Goal: Task Accomplishment & Management: Manage account settings

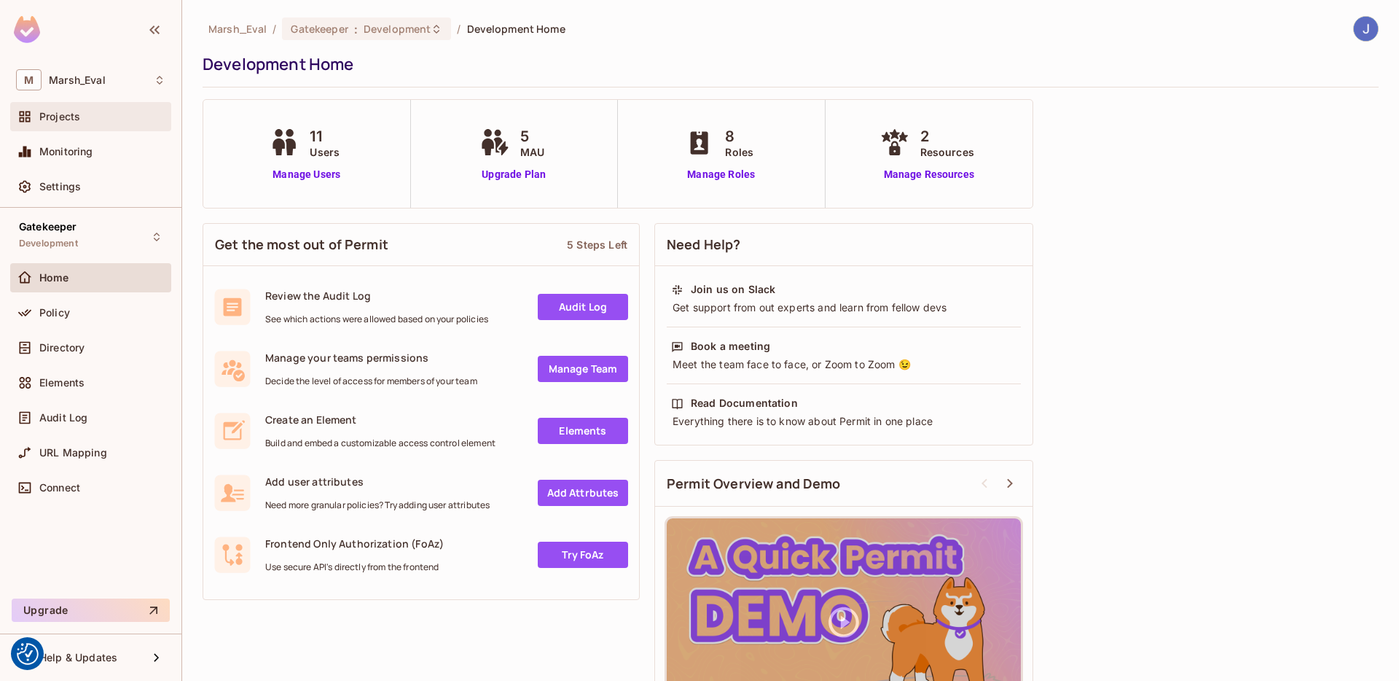
click at [89, 108] on div "Projects" at bounding box center [90, 116] width 149 height 17
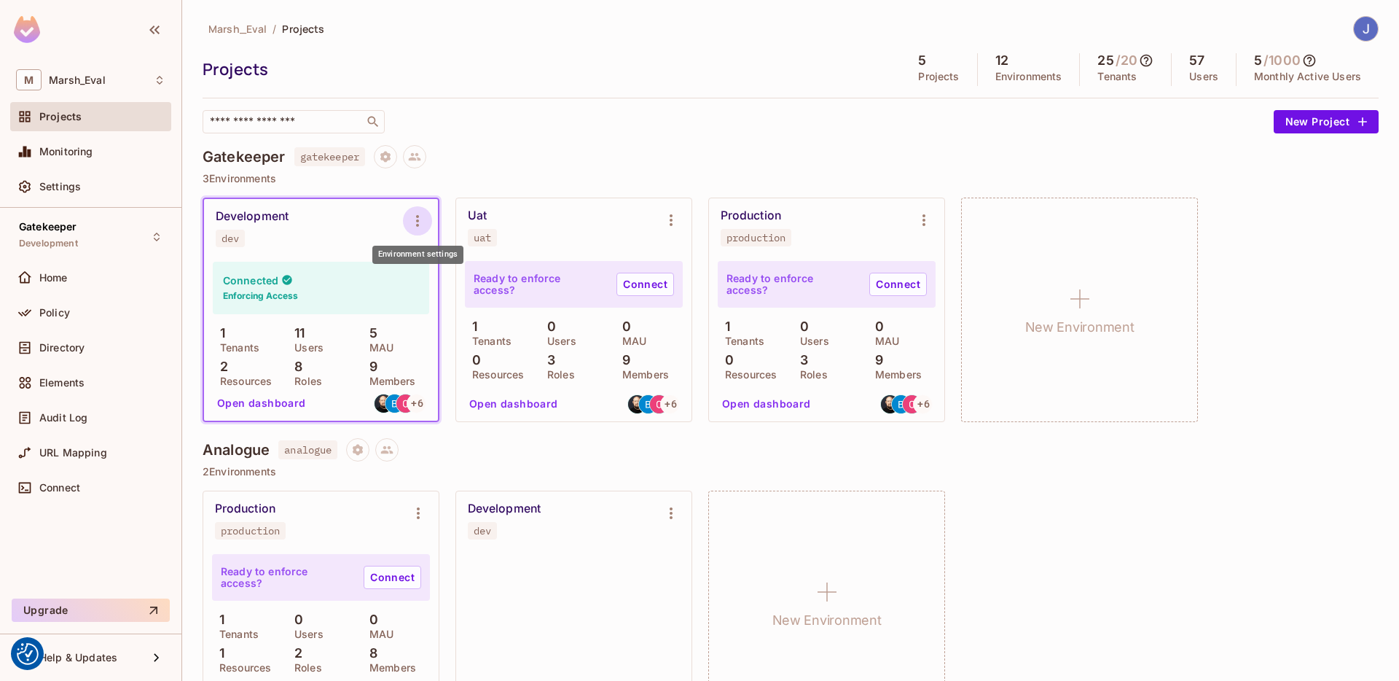
click at [412, 213] on icon "Environment settings" at bounding box center [417, 220] width 17 height 17
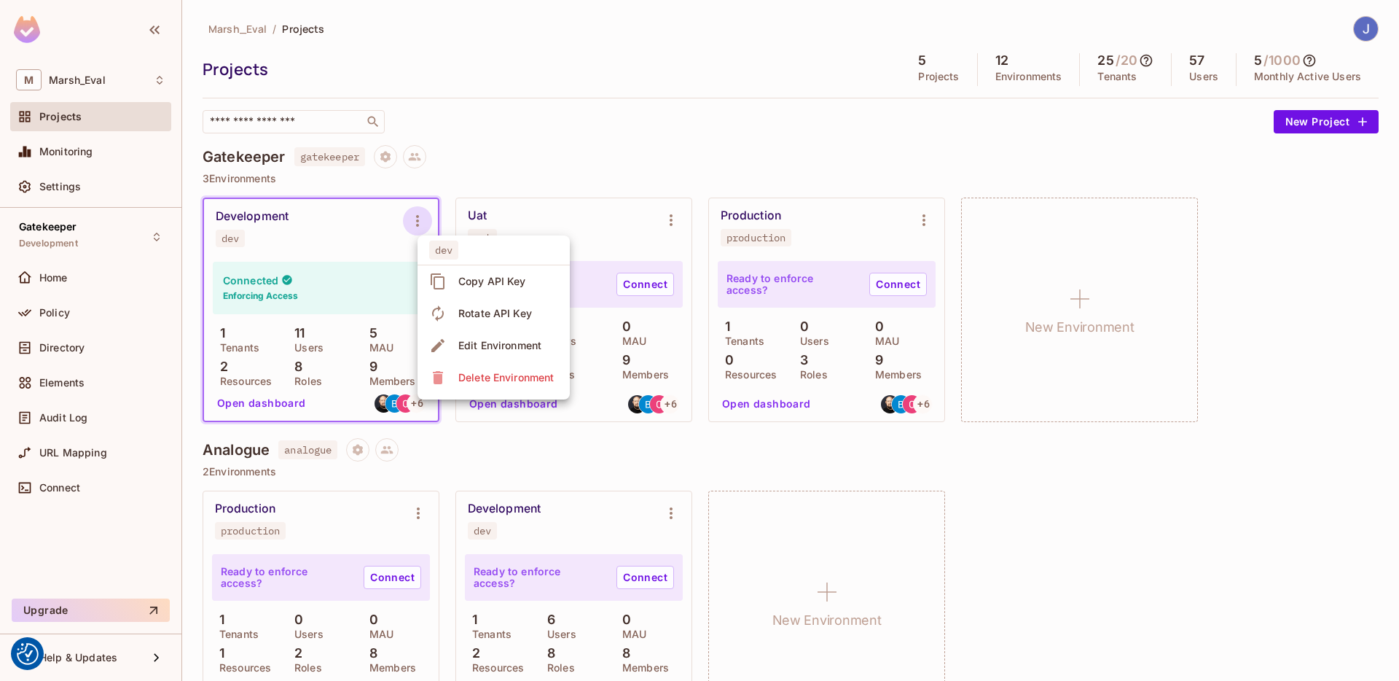
click at [373, 261] on div at bounding box center [699, 340] width 1399 height 681
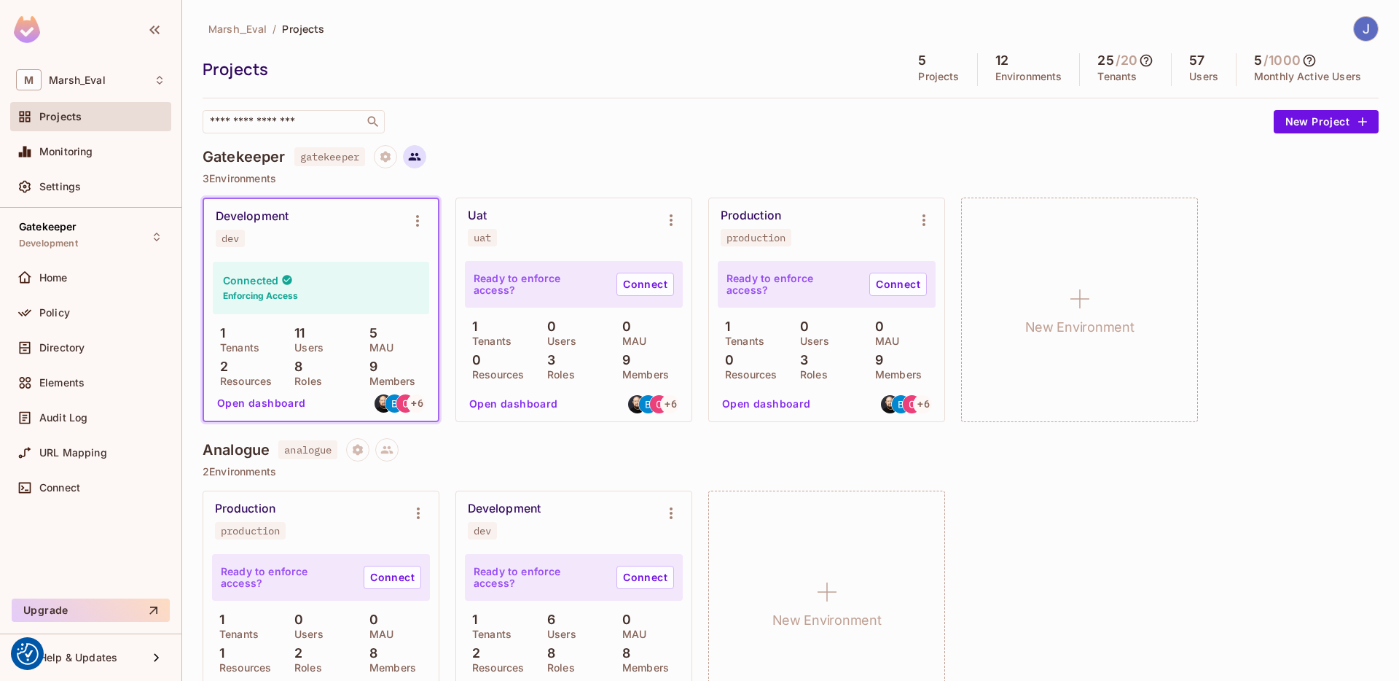
click at [409, 154] on button at bounding box center [414, 156] width 23 height 23
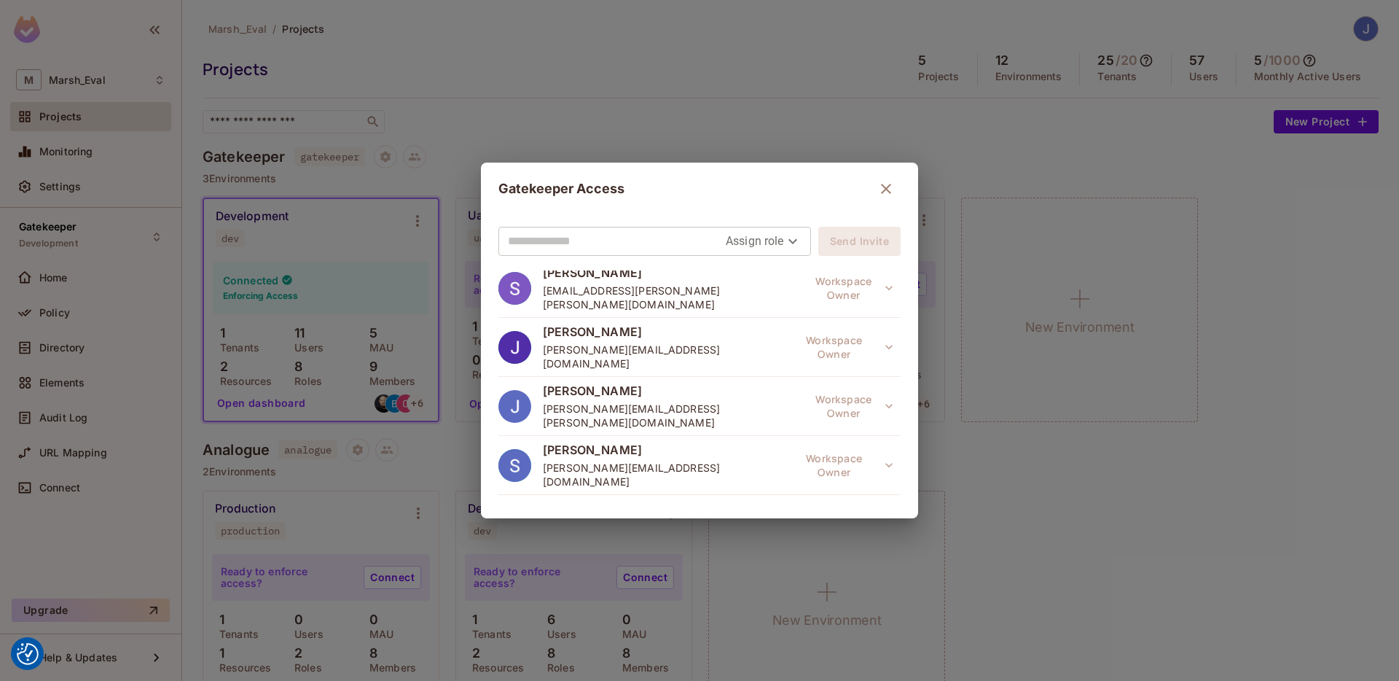
scroll to position [203, 0]
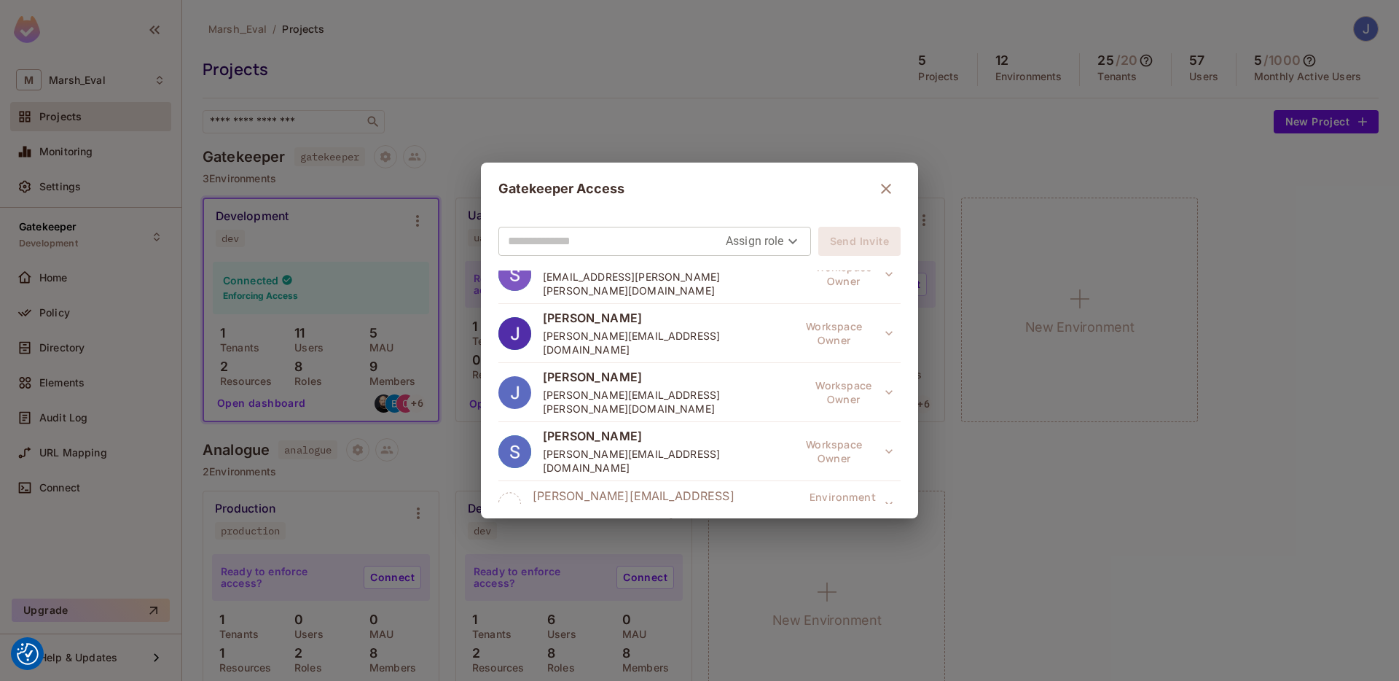
click at [616, 234] on input "text" at bounding box center [617, 241] width 218 height 23
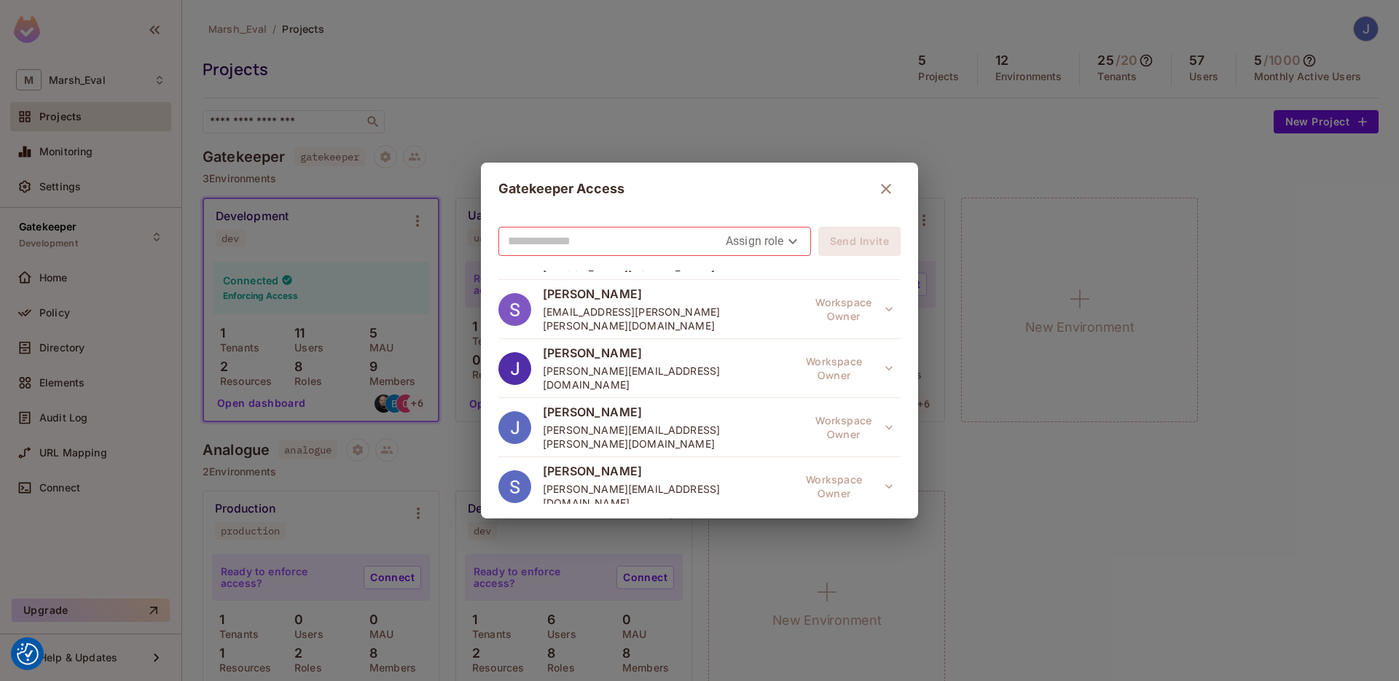
scroll to position [171, 0]
paste input "**********"
type input "**********"
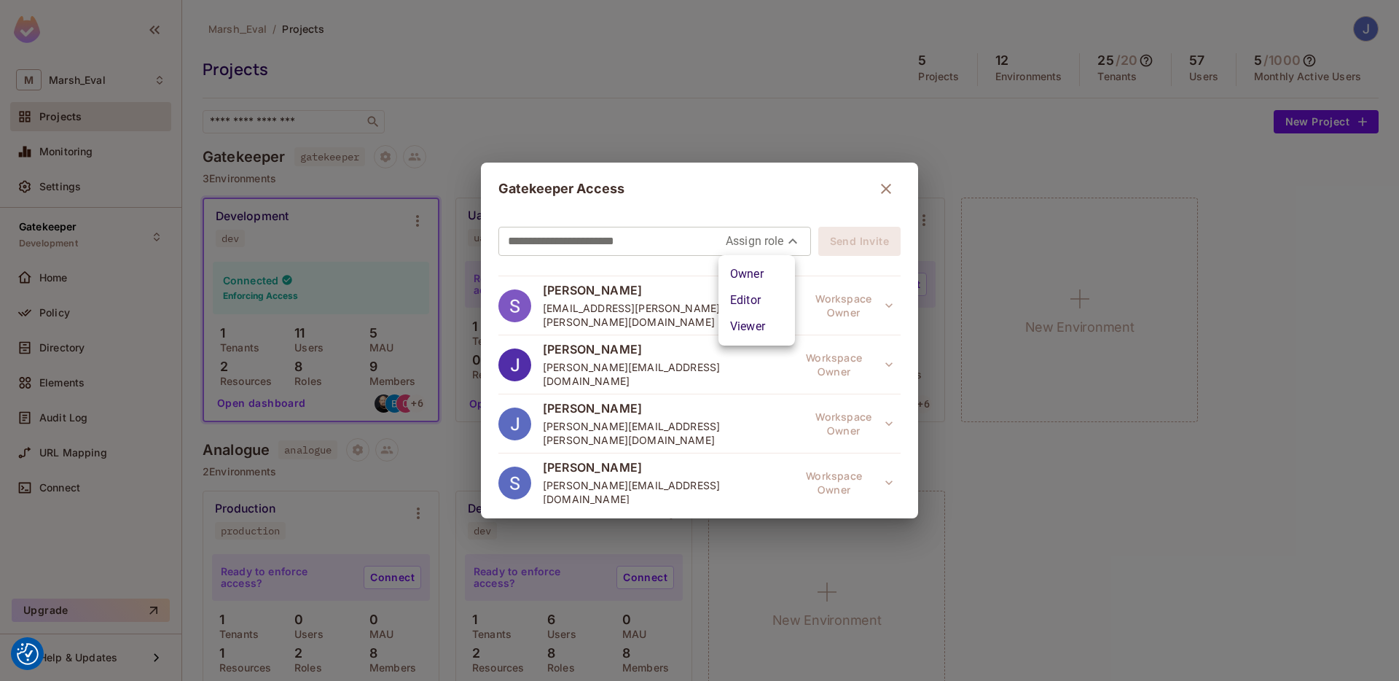
click at [771, 247] on body "We use cookies to enhance your browsing experience, serve personalized ads or c…" at bounding box center [699, 340] width 1399 height 681
click at [756, 274] on li "Owner" at bounding box center [756, 274] width 77 height 26
type input "*****"
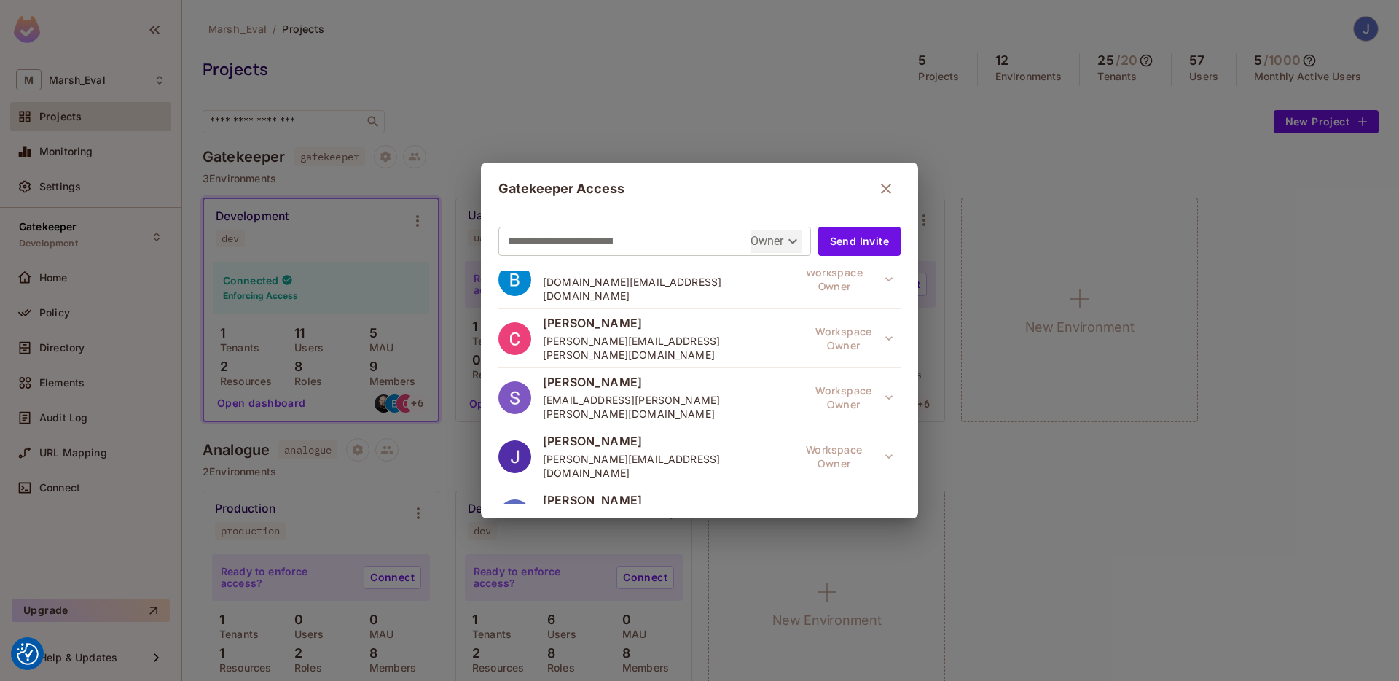
scroll to position [0, 0]
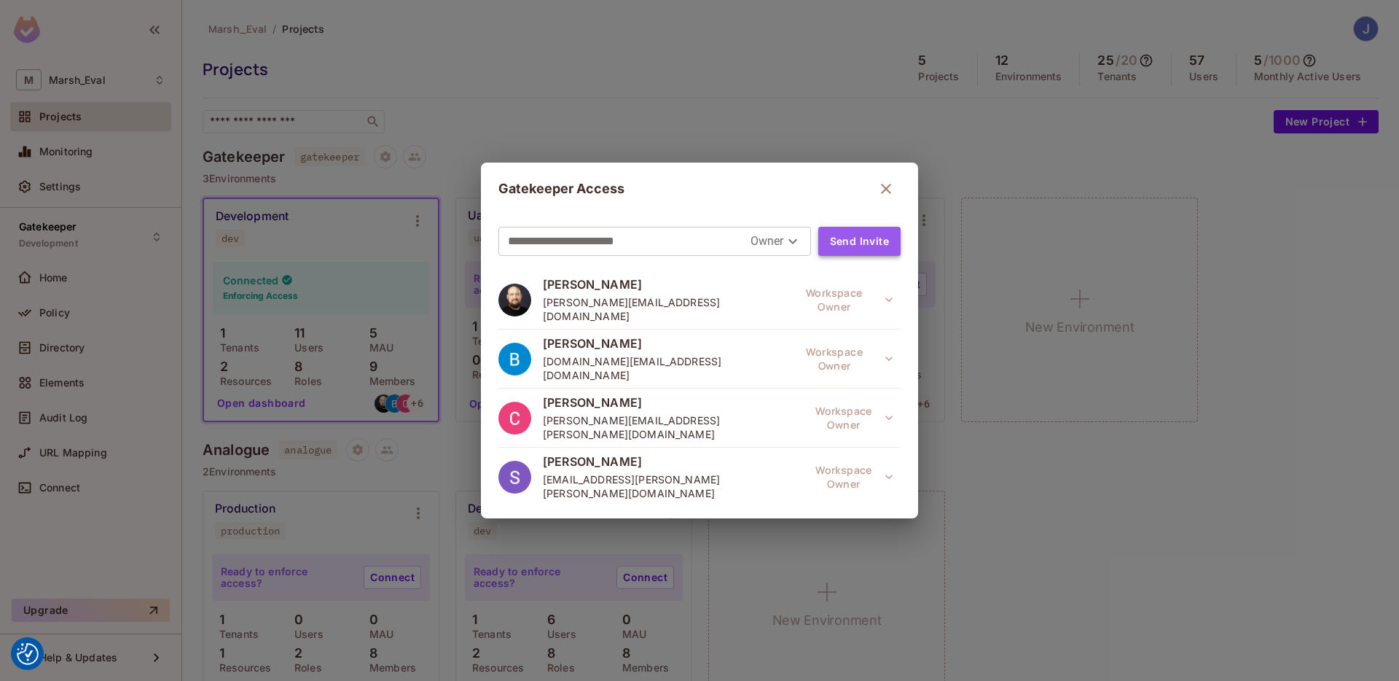
click at [825, 245] on button "Send Invite" at bounding box center [859, 241] width 82 height 29
click at [871, 195] on button "button" at bounding box center [885, 188] width 29 height 29
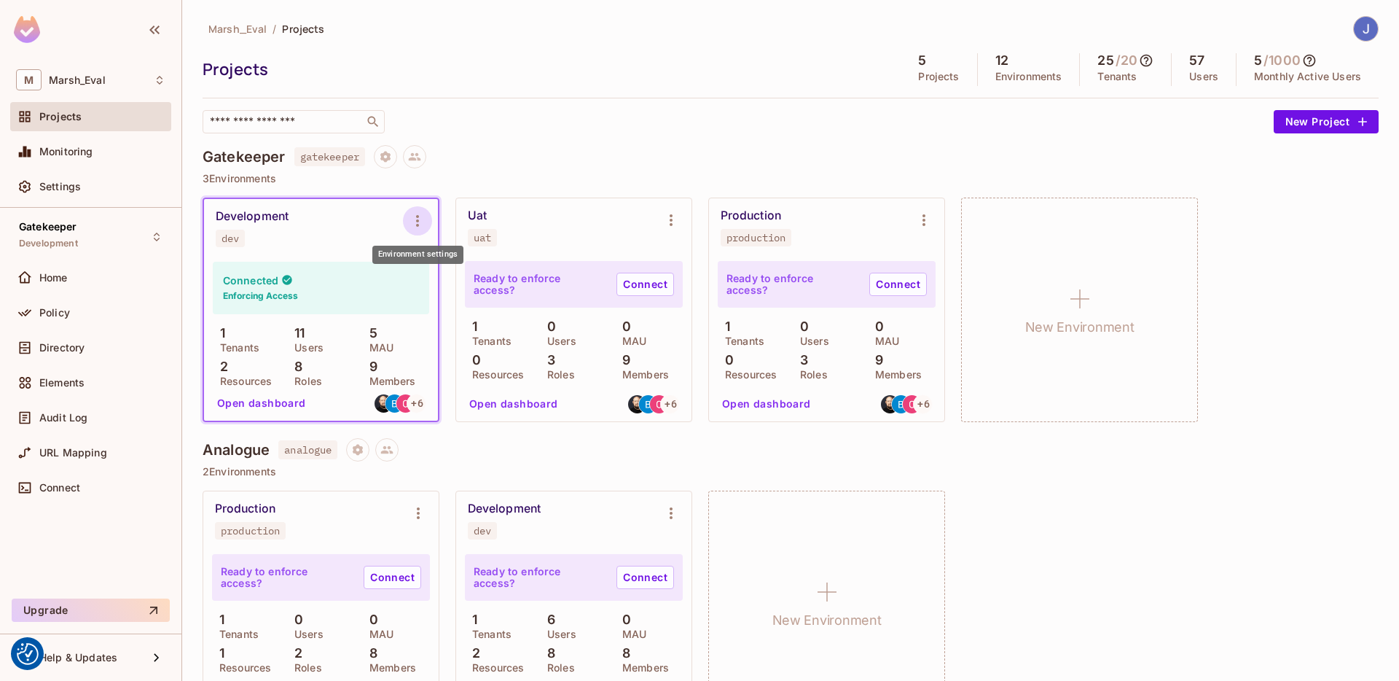
click at [420, 223] on icon "Environment settings" at bounding box center [417, 220] width 17 height 17
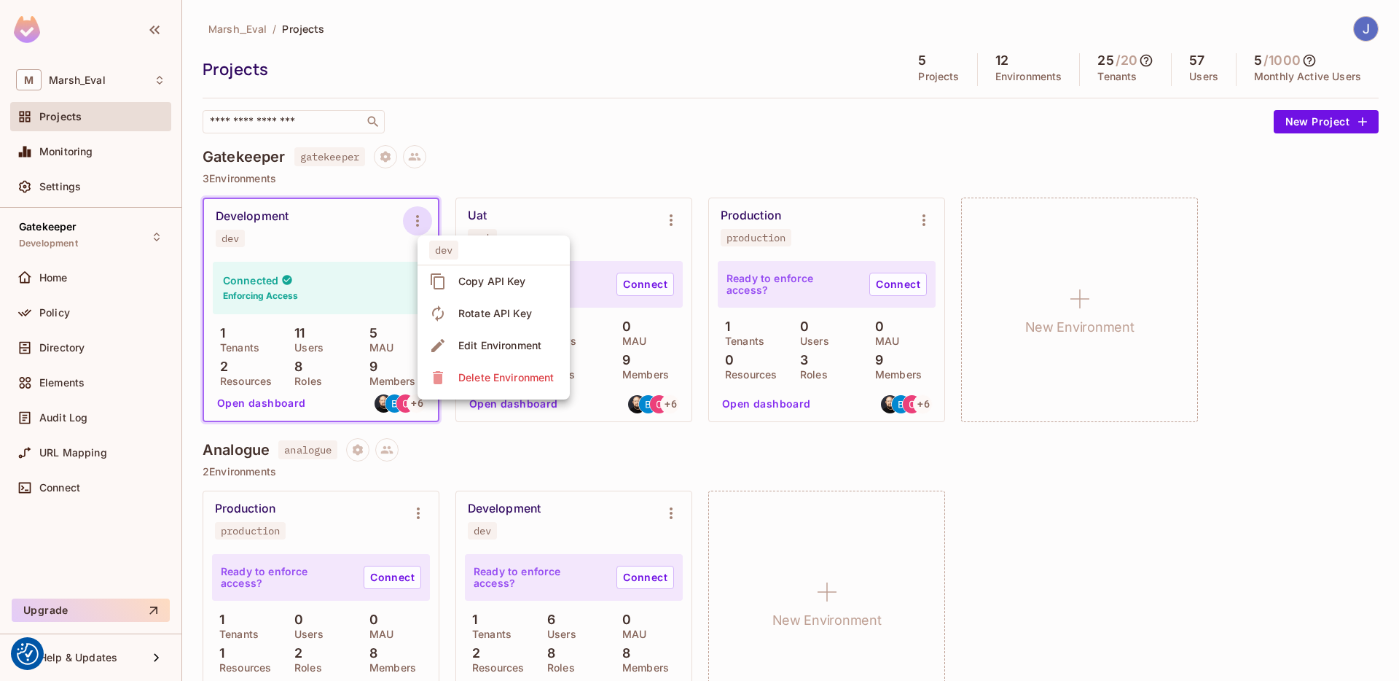
click at [476, 343] on div "Edit Environment" at bounding box center [499, 345] width 83 height 15
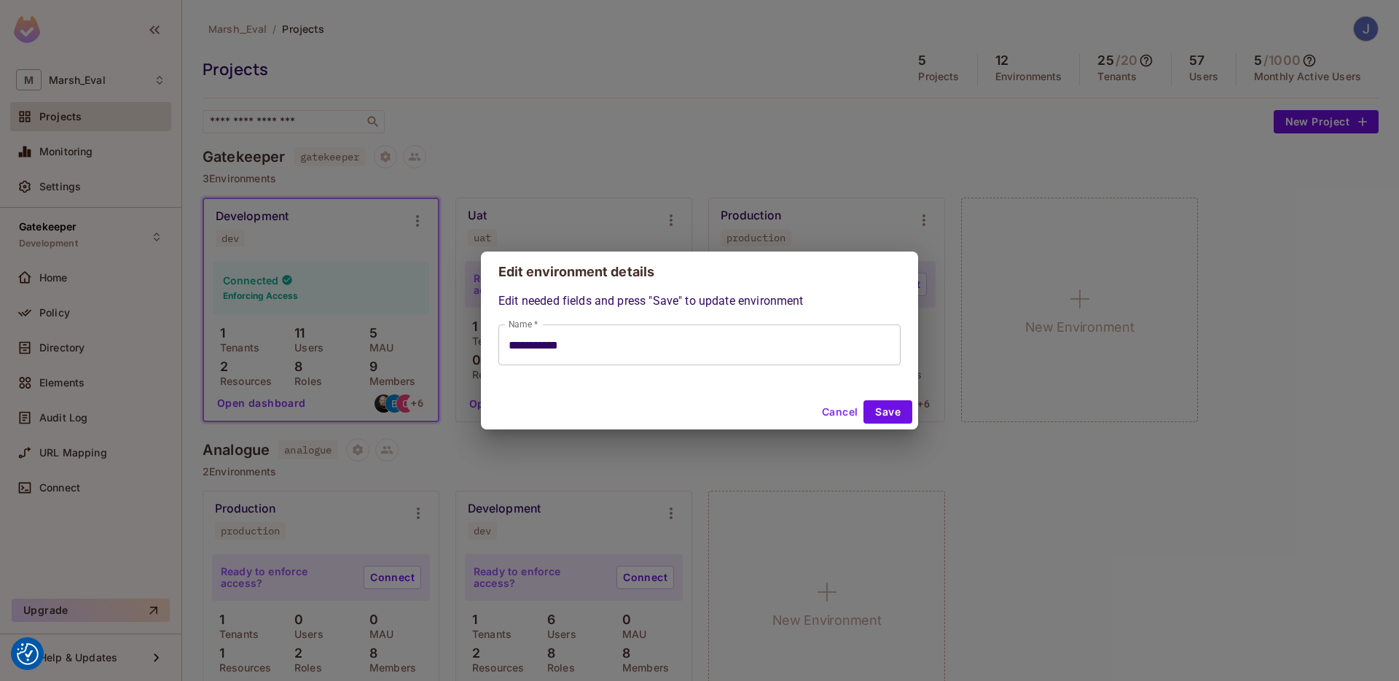
click at [847, 415] on button "Cancel" at bounding box center [839, 411] width 47 height 23
type input "**********"
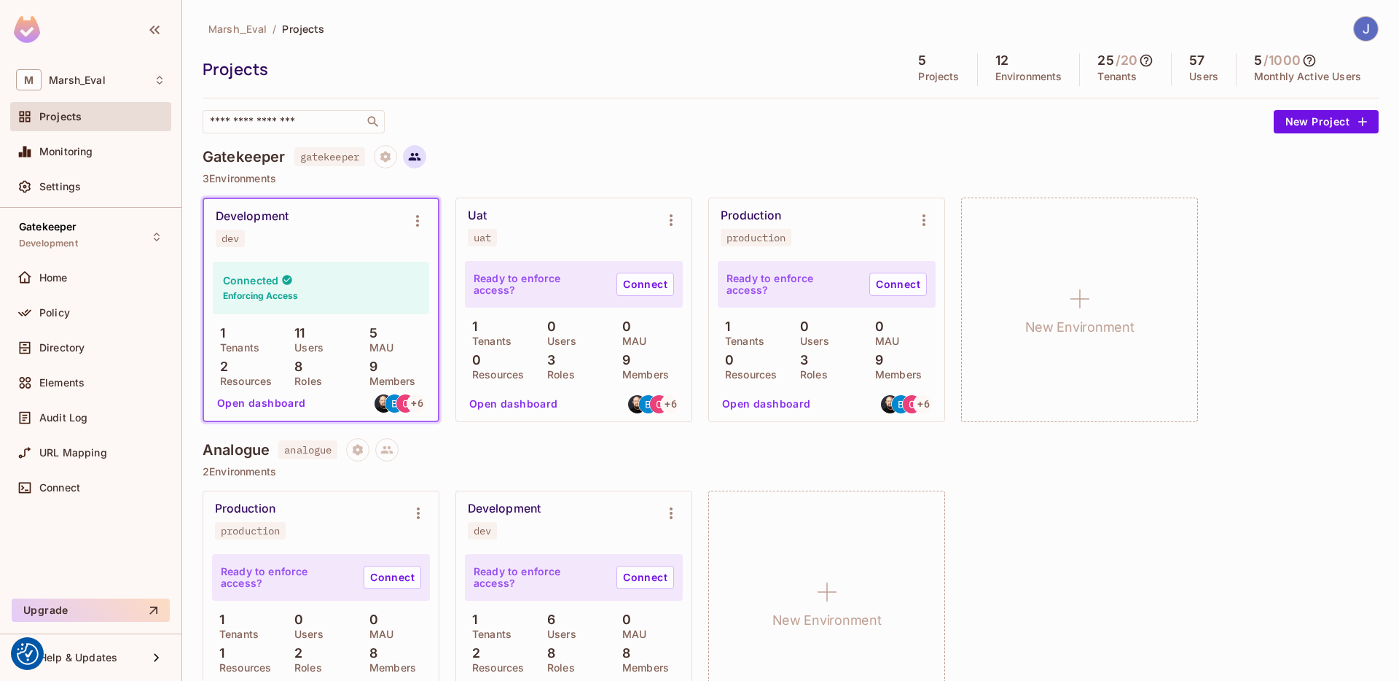
click at [425, 152] on button at bounding box center [414, 156] width 23 height 23
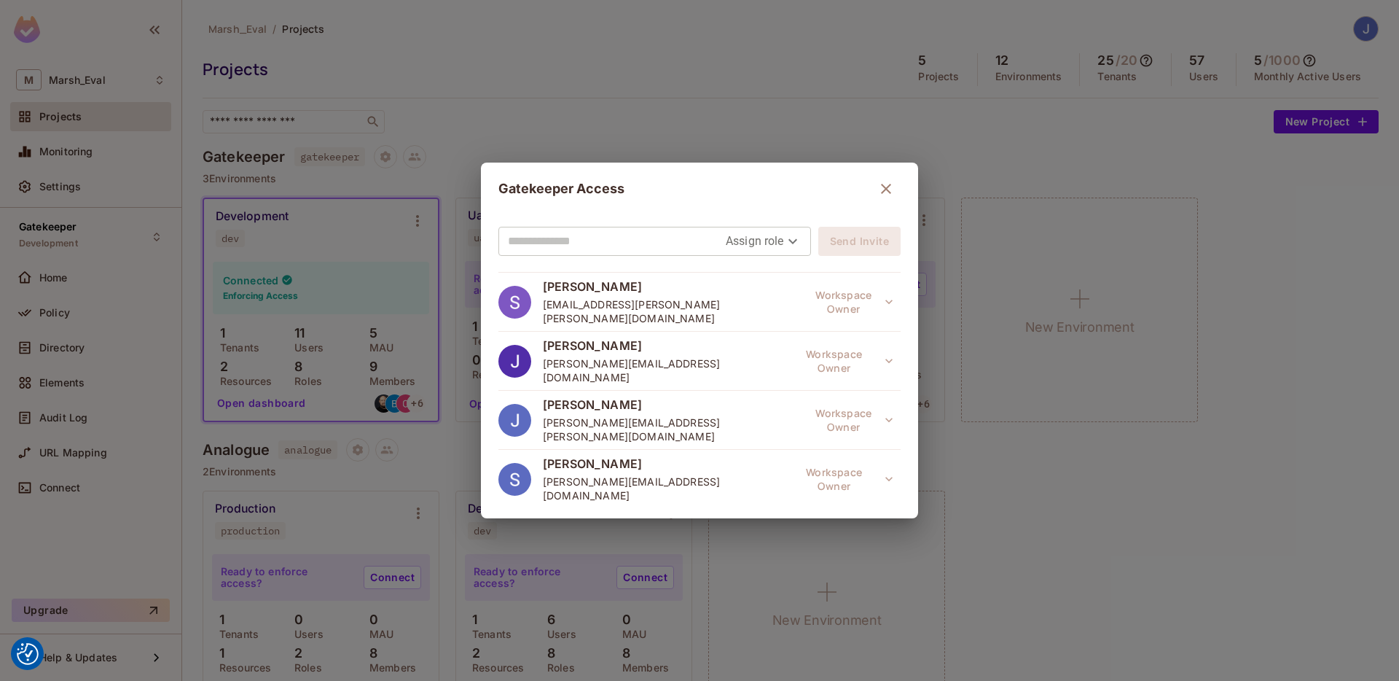
scroll to position [248, 0]
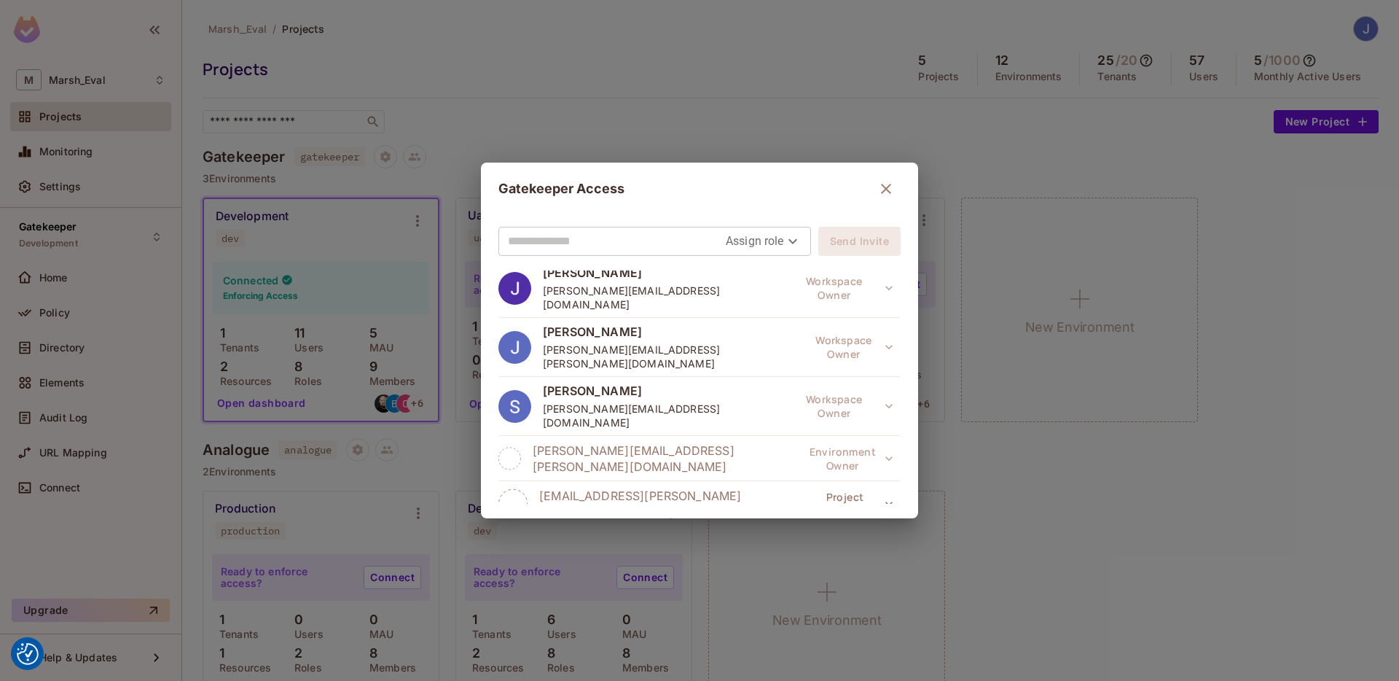
click at [819, 541] on button "Project Owner" at bounding box center [850, 555] width 102 height 29
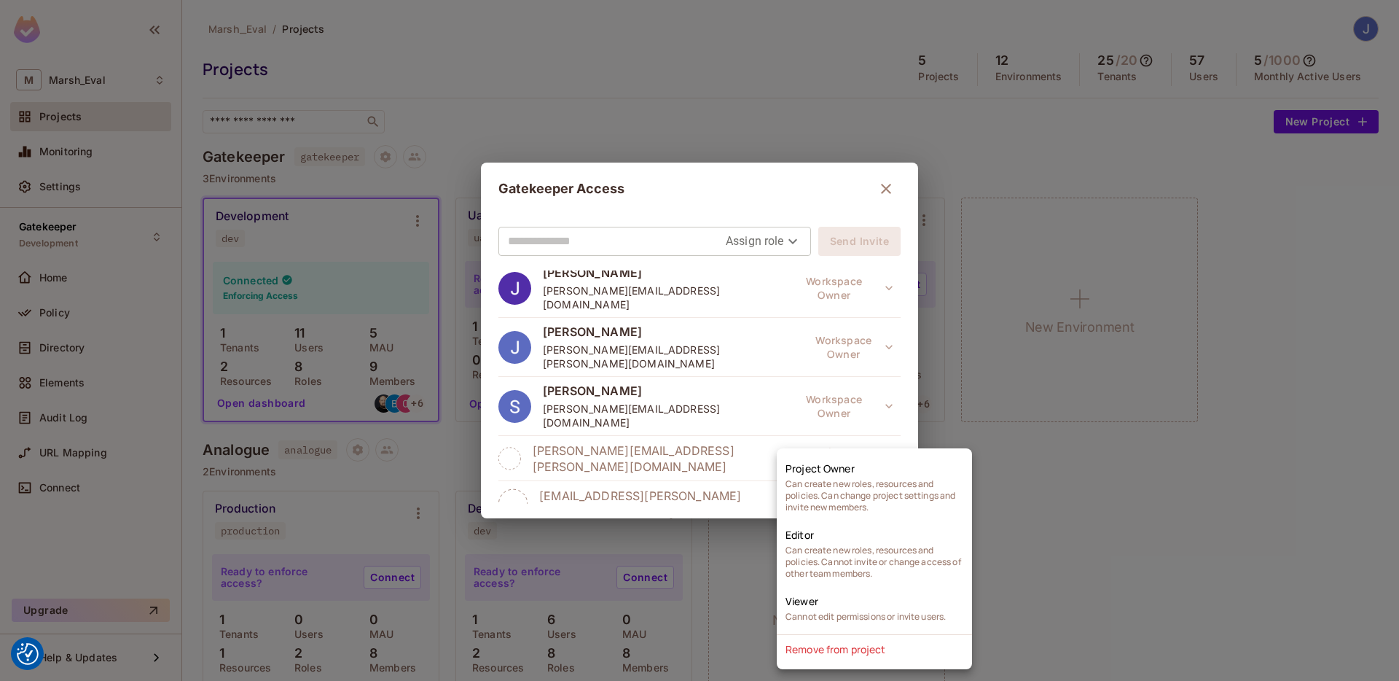
click at [706, 487] on div at bounding box center [699, 340] width 1399 height 681
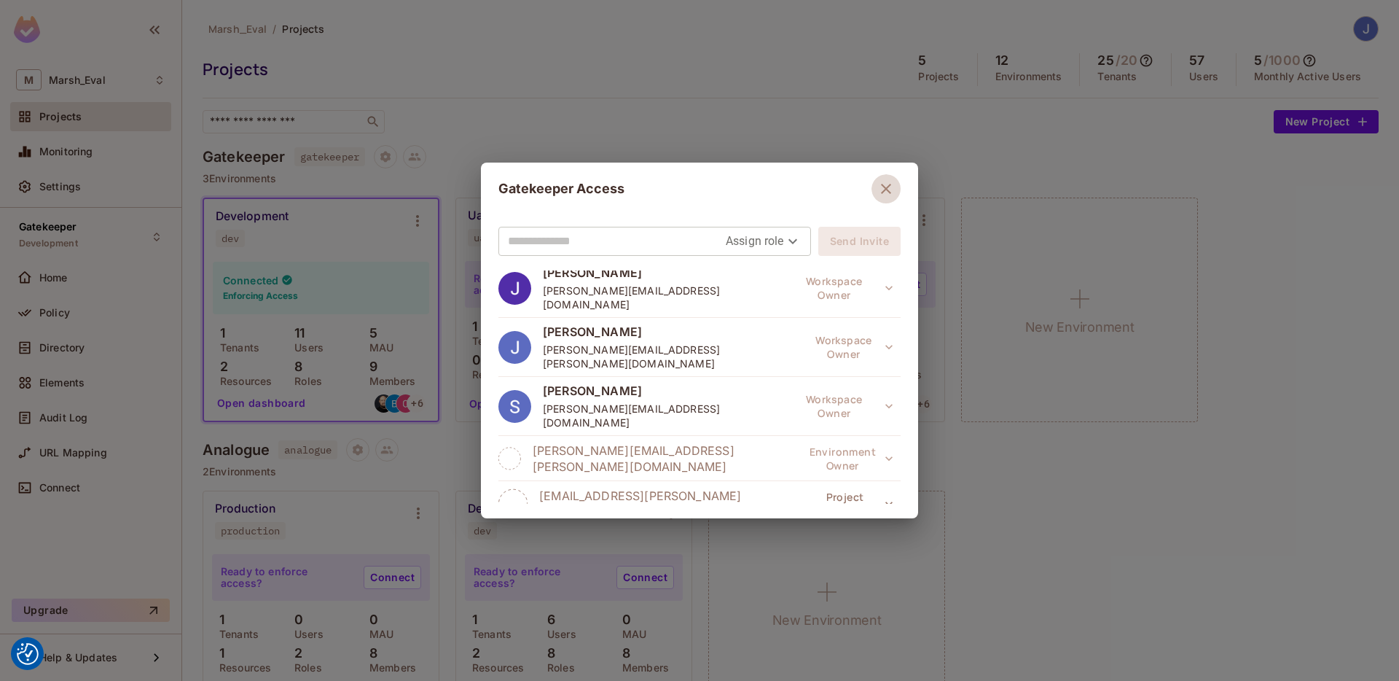
click at [871, 181] on button "button" at bounding box center [885, 188] width 29 height 29
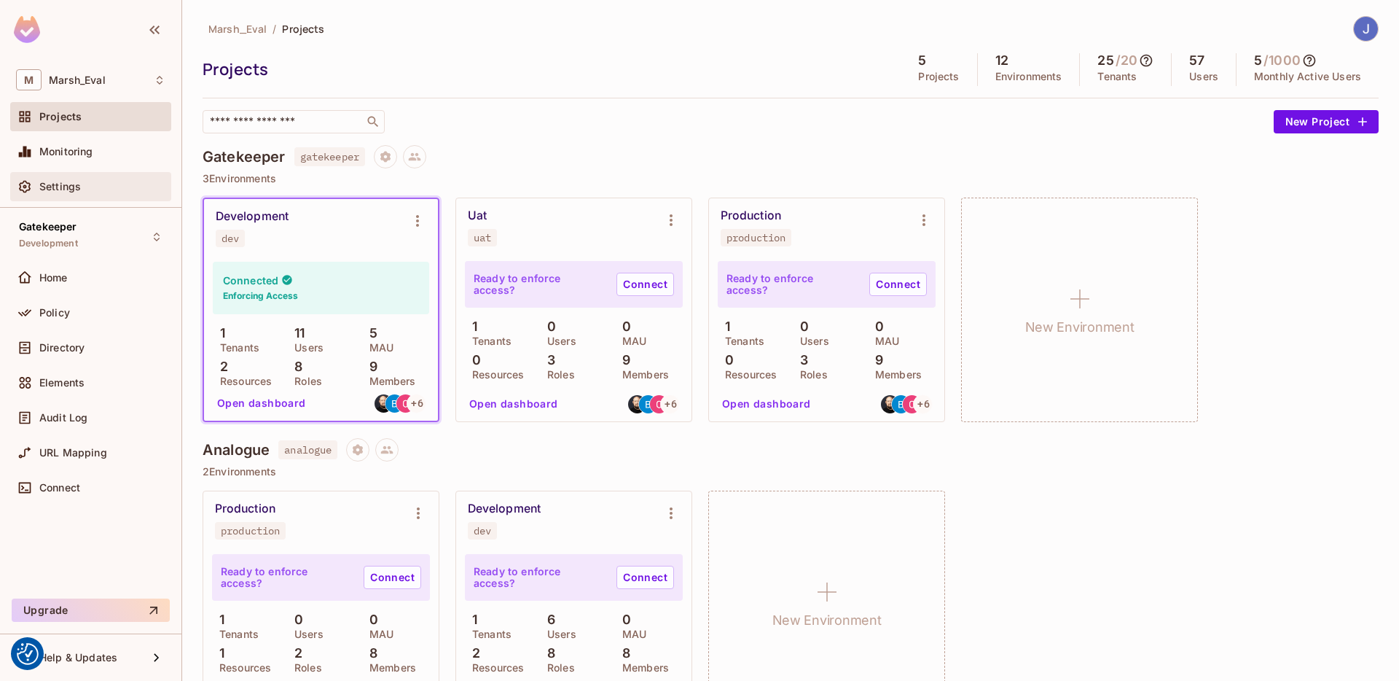
click at [92, 178] on div "Settings" at bounding box center [90, 186] width 149 height 17
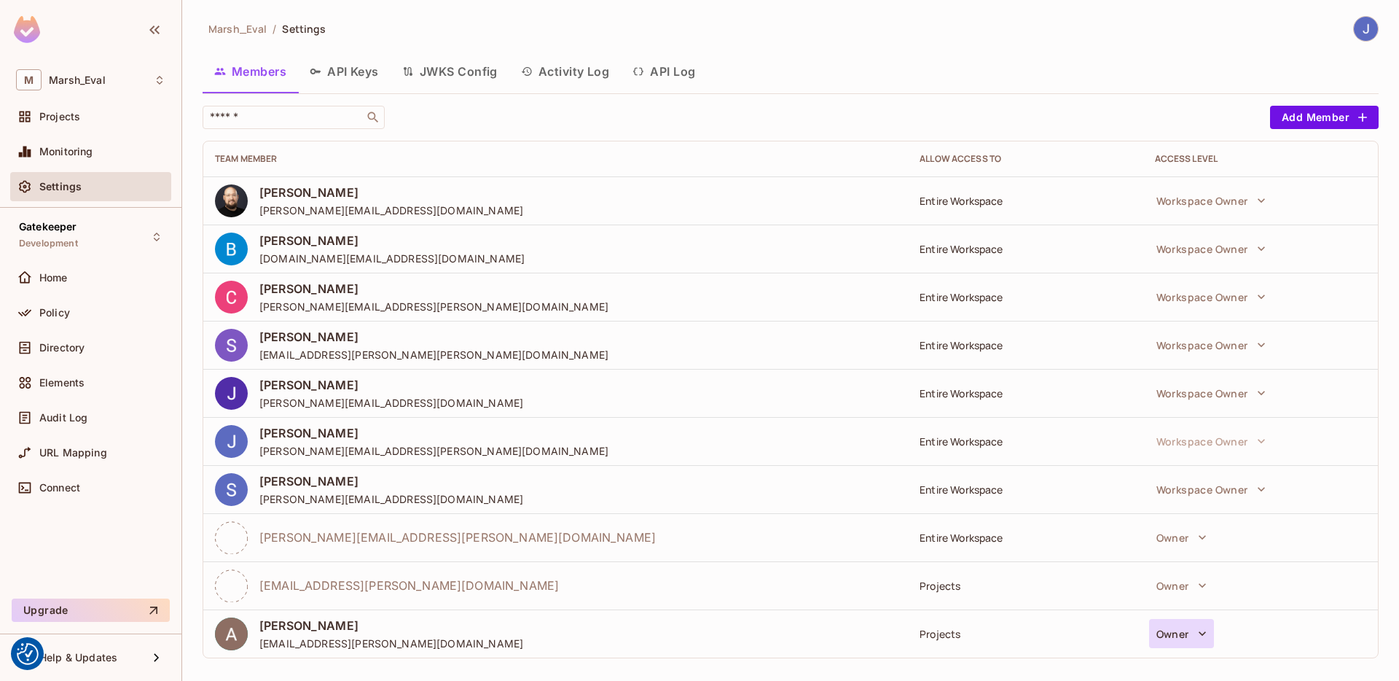
click at [1152, 620] on button "Owner" at bounding box center [1181, 633] width 65 height 29
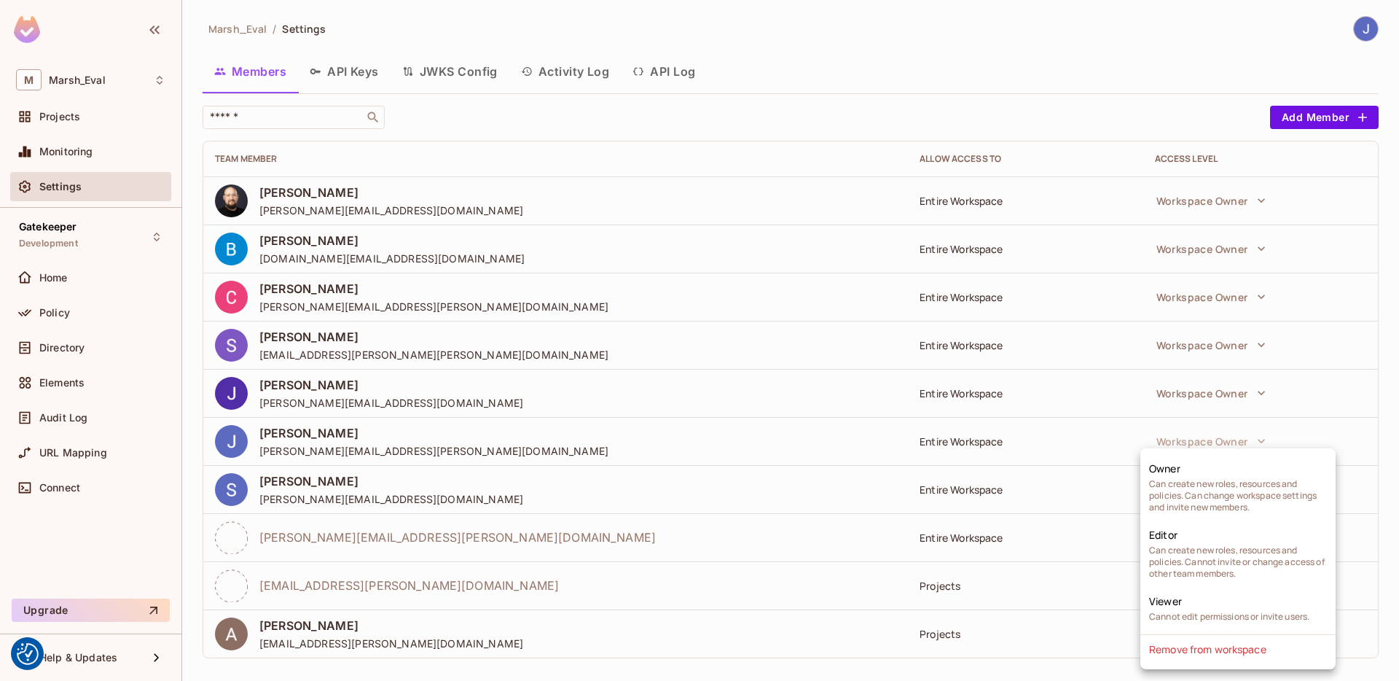
click at [1095, 652] on div at bounding box center [699, 340] width 1399 height 681
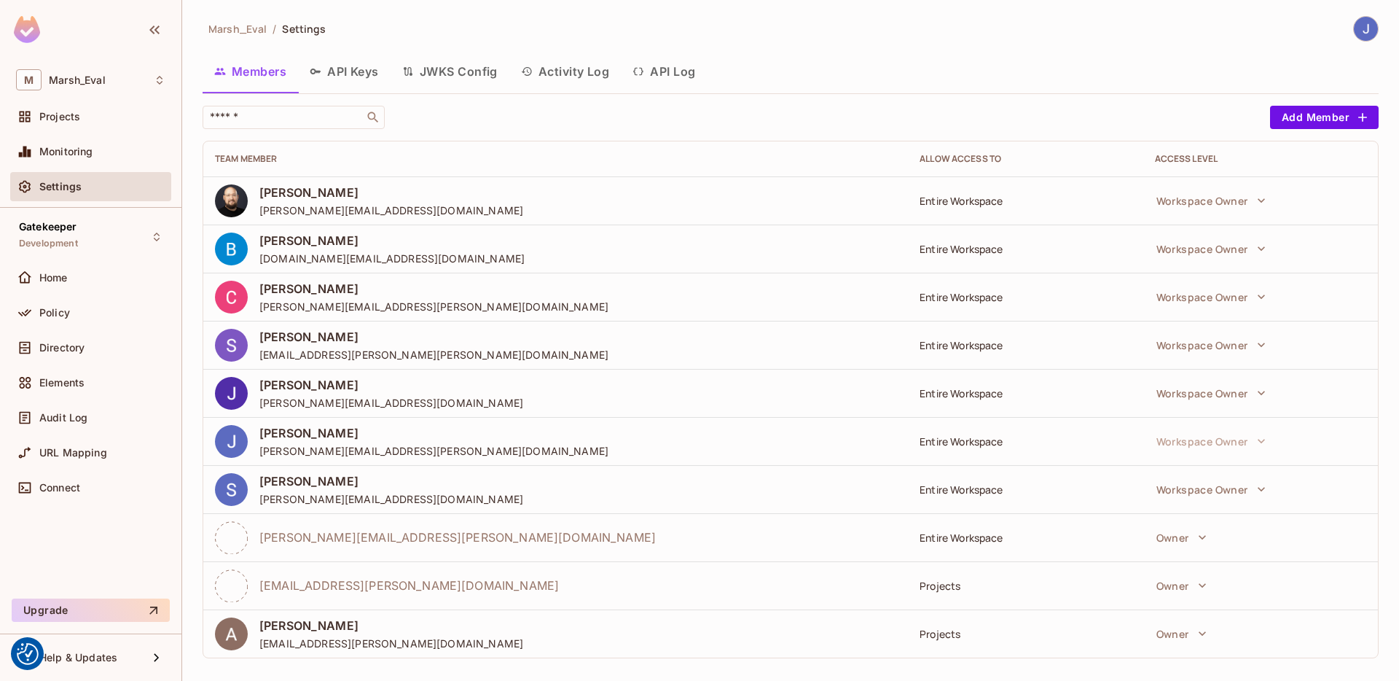
scroll to position [9, 0]
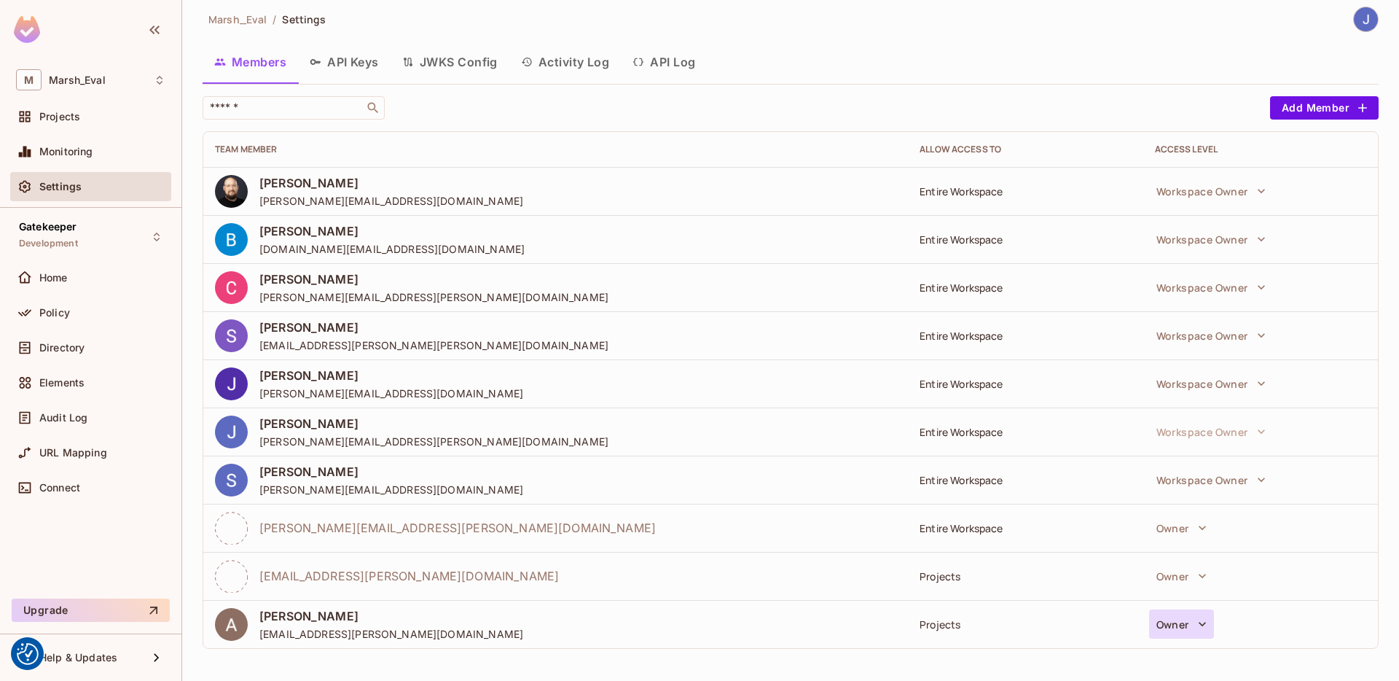
click at [1161, 625] on button "Owner" at bounding box center [1181, 623] width 65 height 29
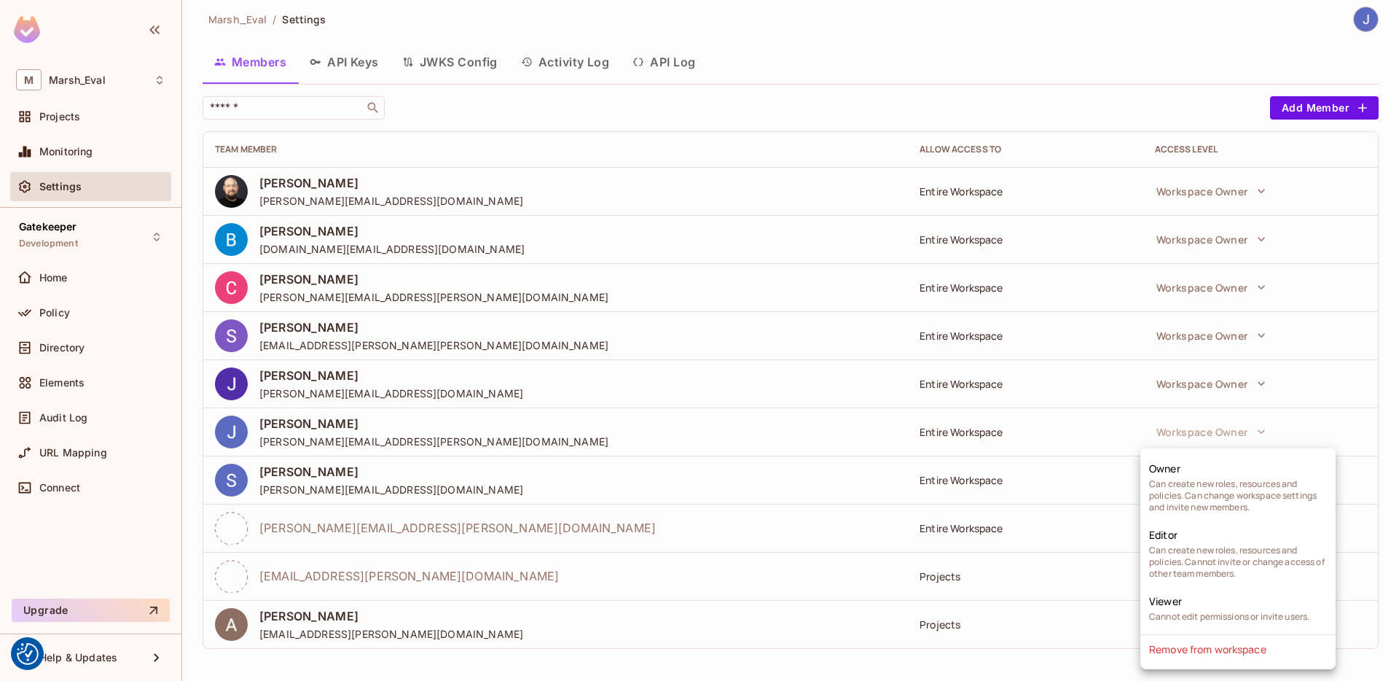
click at [898, 632] on div at bounding box center [699, 340] width 1399 height 681
